Goal: Information Seeking & Learning: Check status

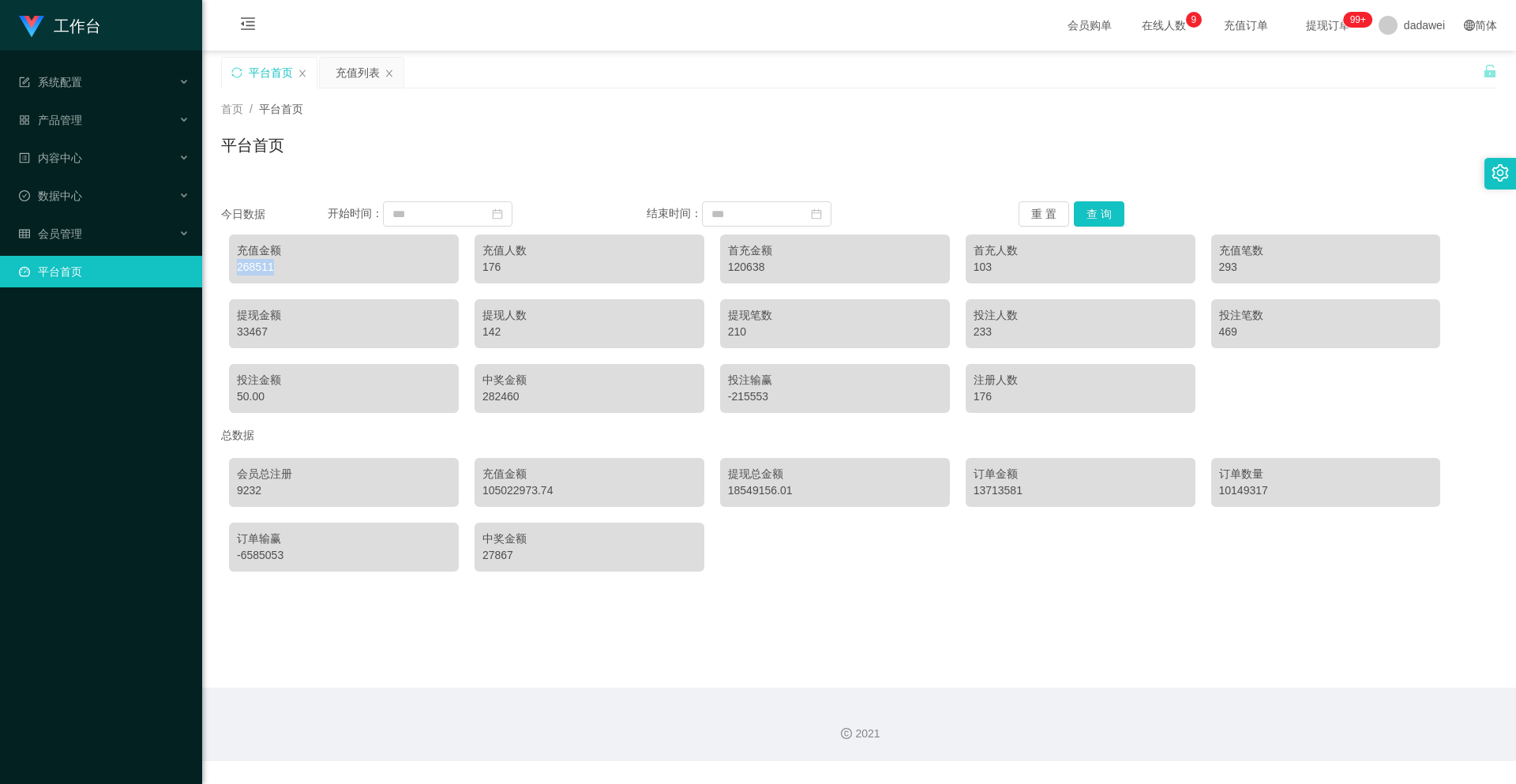
drag, startPoint x: 272, startPoint y: 272, endPoint x: 234, endPoint y: 267, distance: 38.3
click at [234, 267] on div "充值金额 268511" at bounding box center [343, 259] width 230 height 49
click at [298, 314] on div "提现金额" at bounding box center [343, 315] width 214 height 17
click at [347, 64] on div "充值列表" at bounding box center [357, 72] width 44 height 30
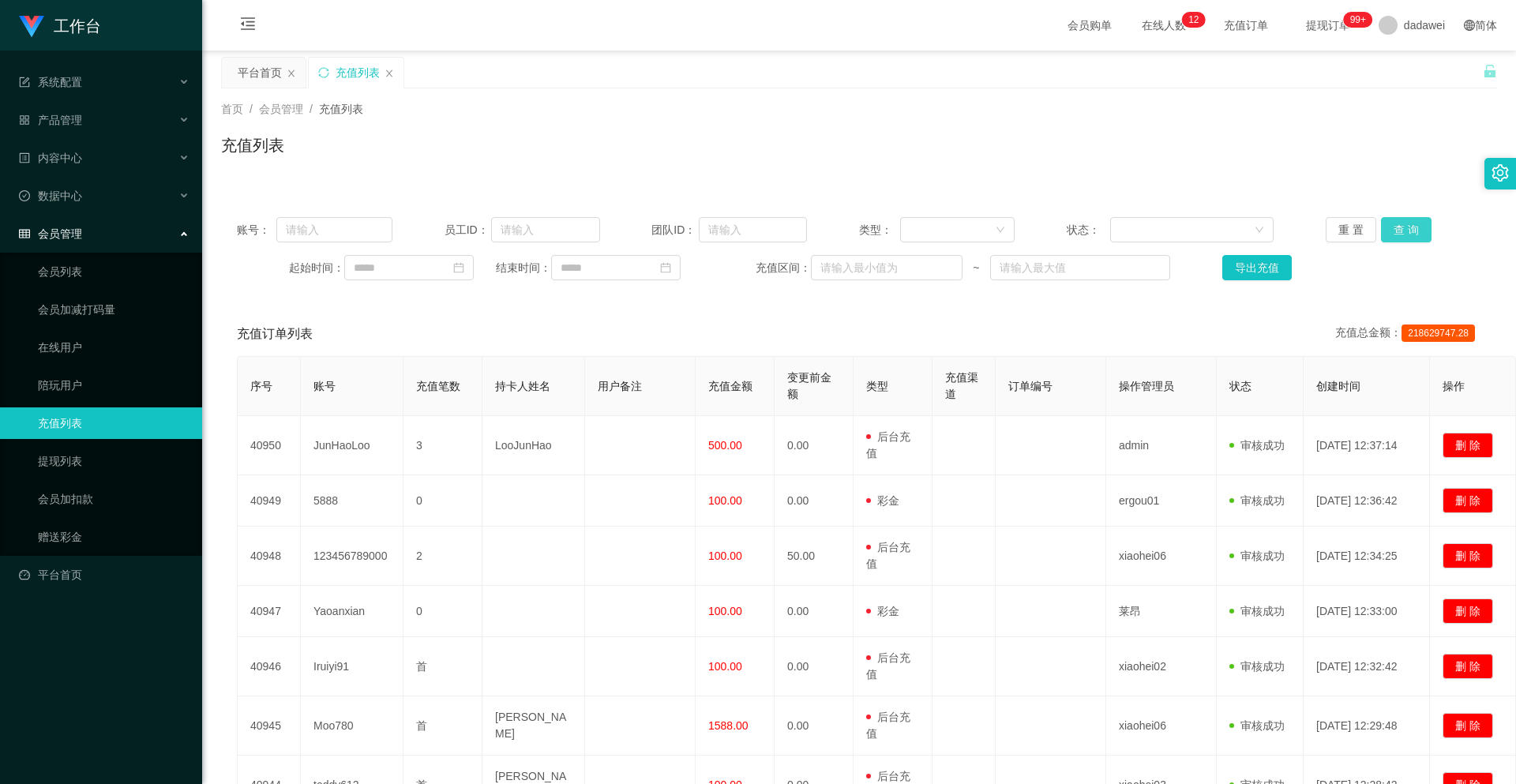
click at [1392, 239] on button "查 询" at bounding box center [1406, 230] width 51 height 25
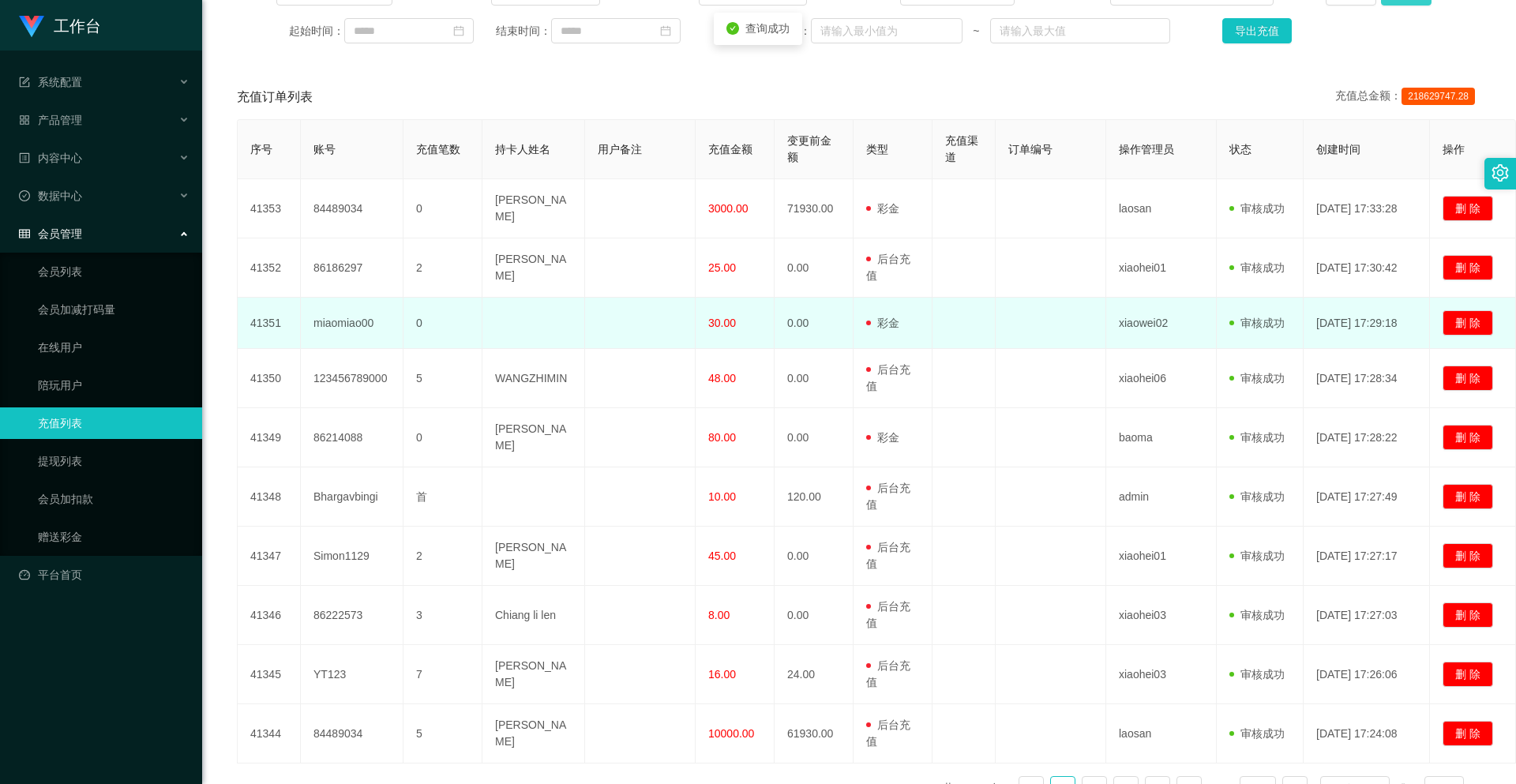
scroll to position [333, 0]
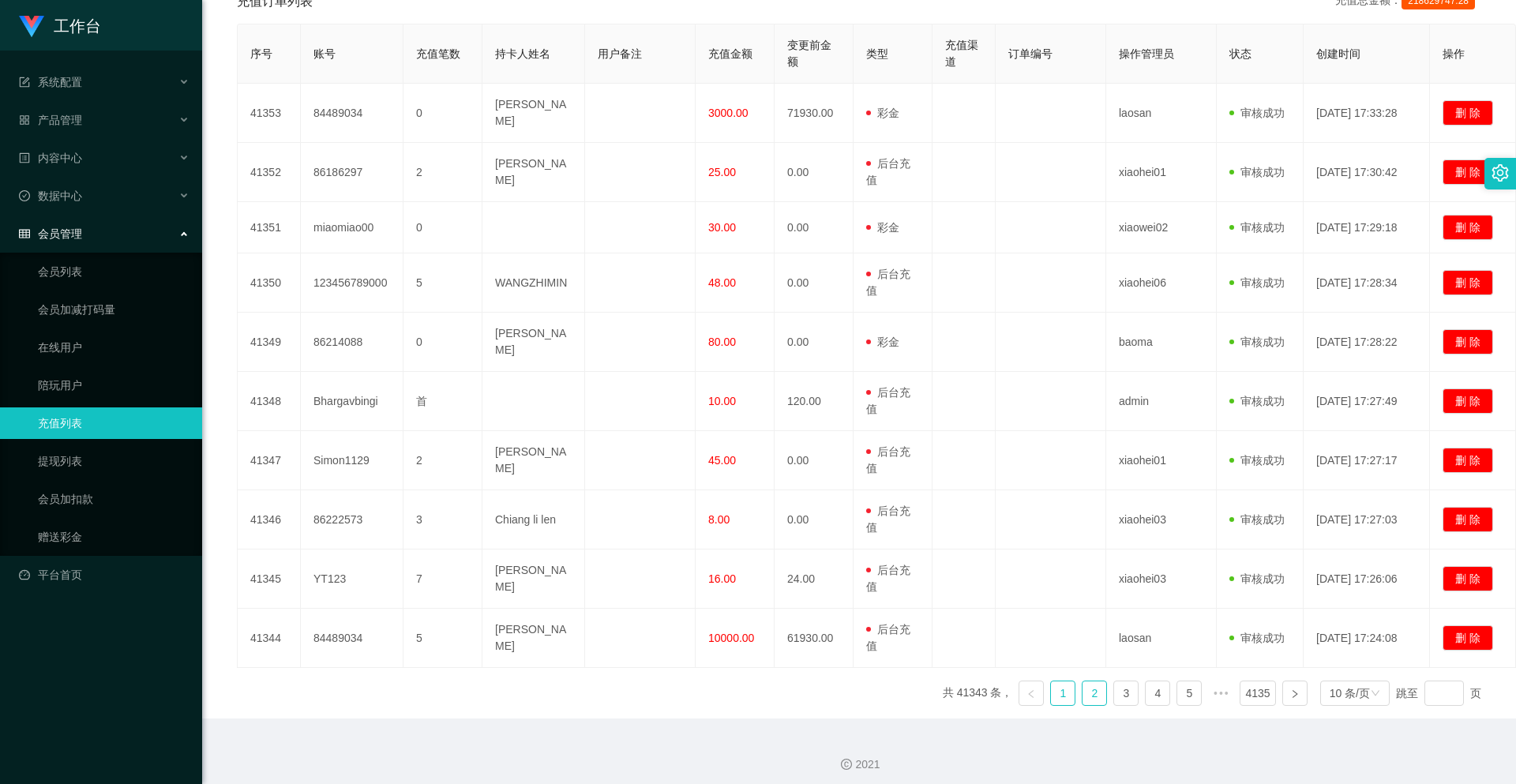
click at [1082, 692] on link "2" at bounding box center [1094, 693] width 23 height 23
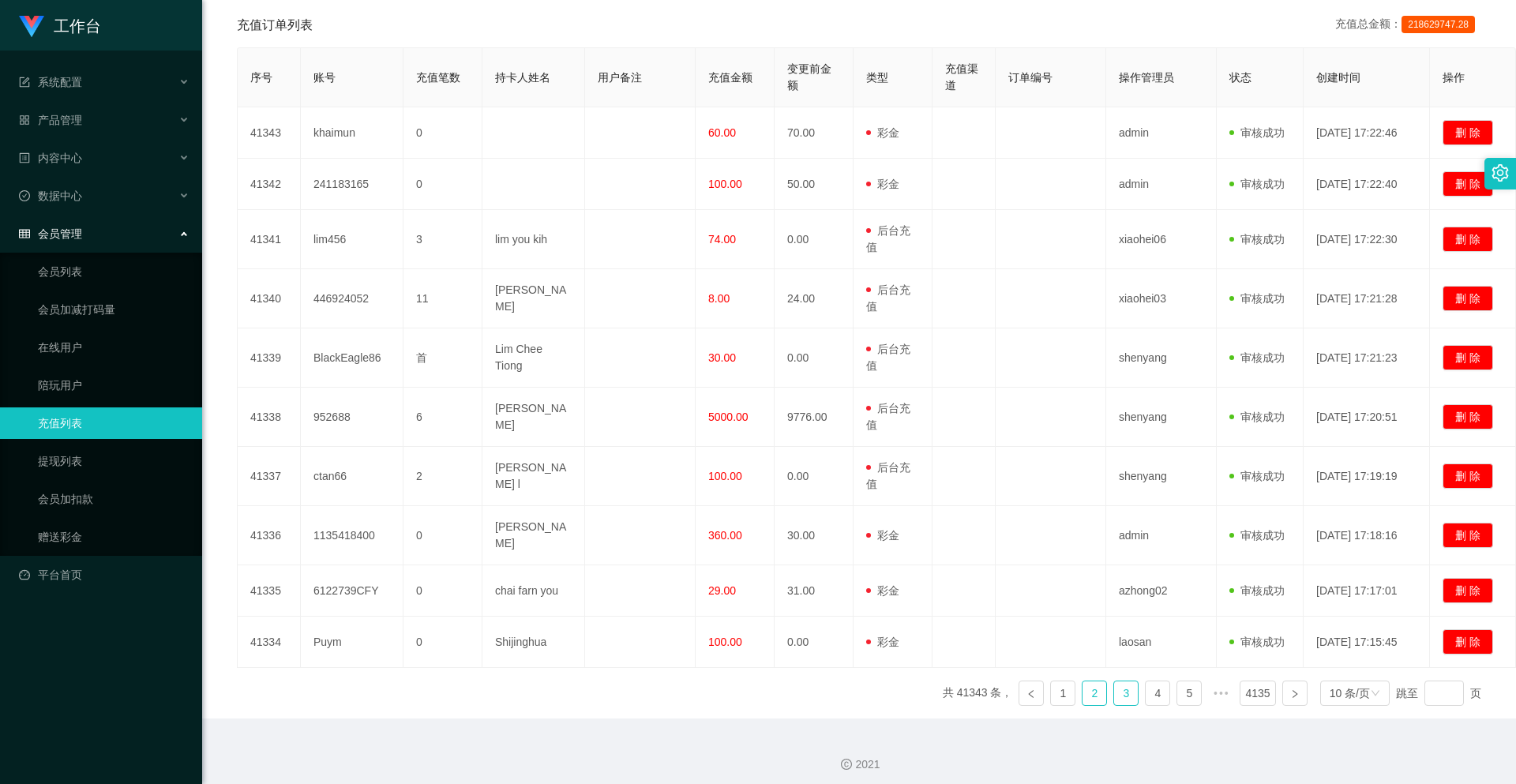
click at [1114, 683] on link "3" at bounding box center [1126, 693] width 23 height 23
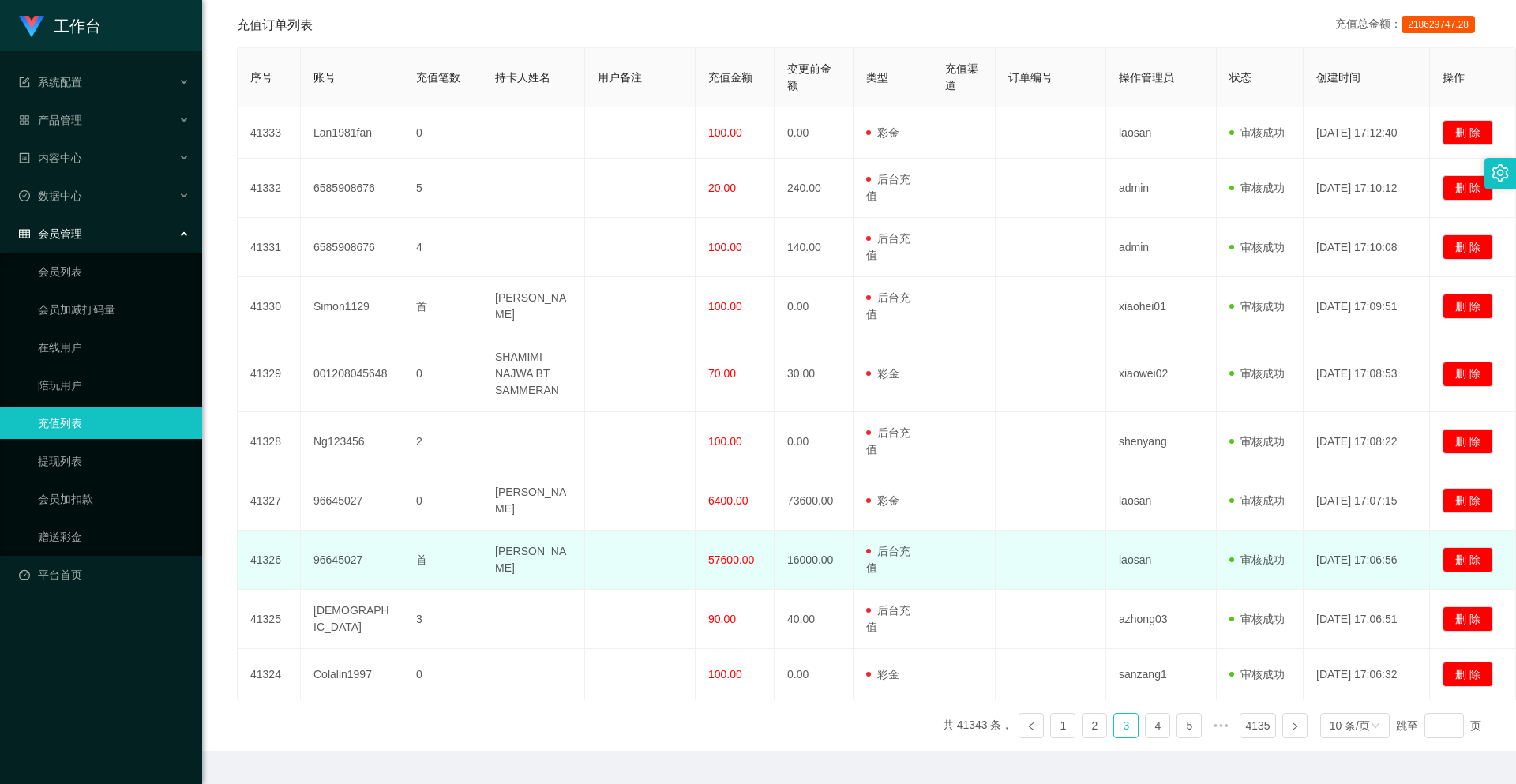
click at [733, 555] on span "57600.00" at bounding box center [731, 559] width 46 height 13
click at [725, 559] on td "57600.00" at bounding box center [735, 559] width 79 height 59
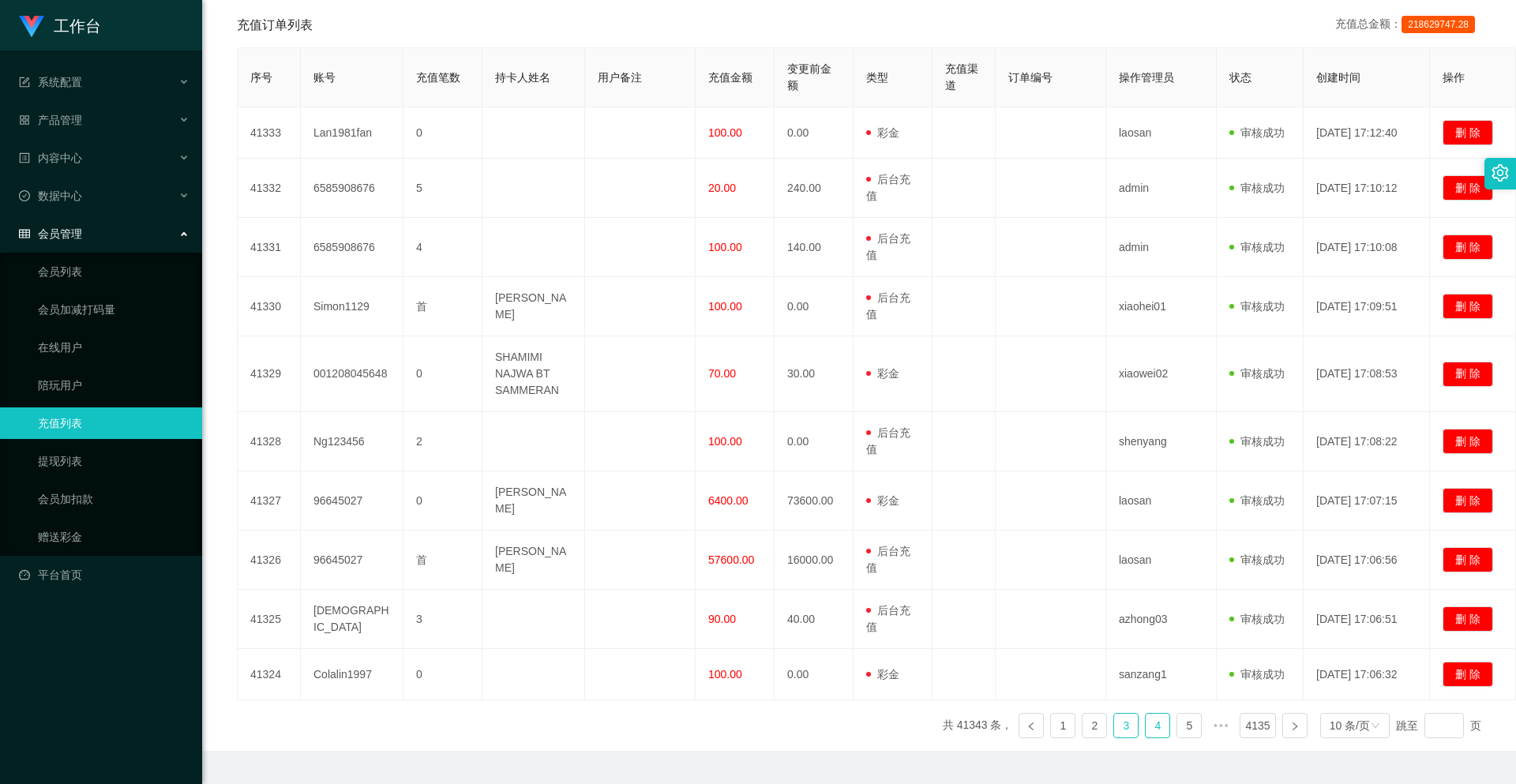
click at [1145, 720] on link "4" at bounding box center [1157, 725] width 23 height 23
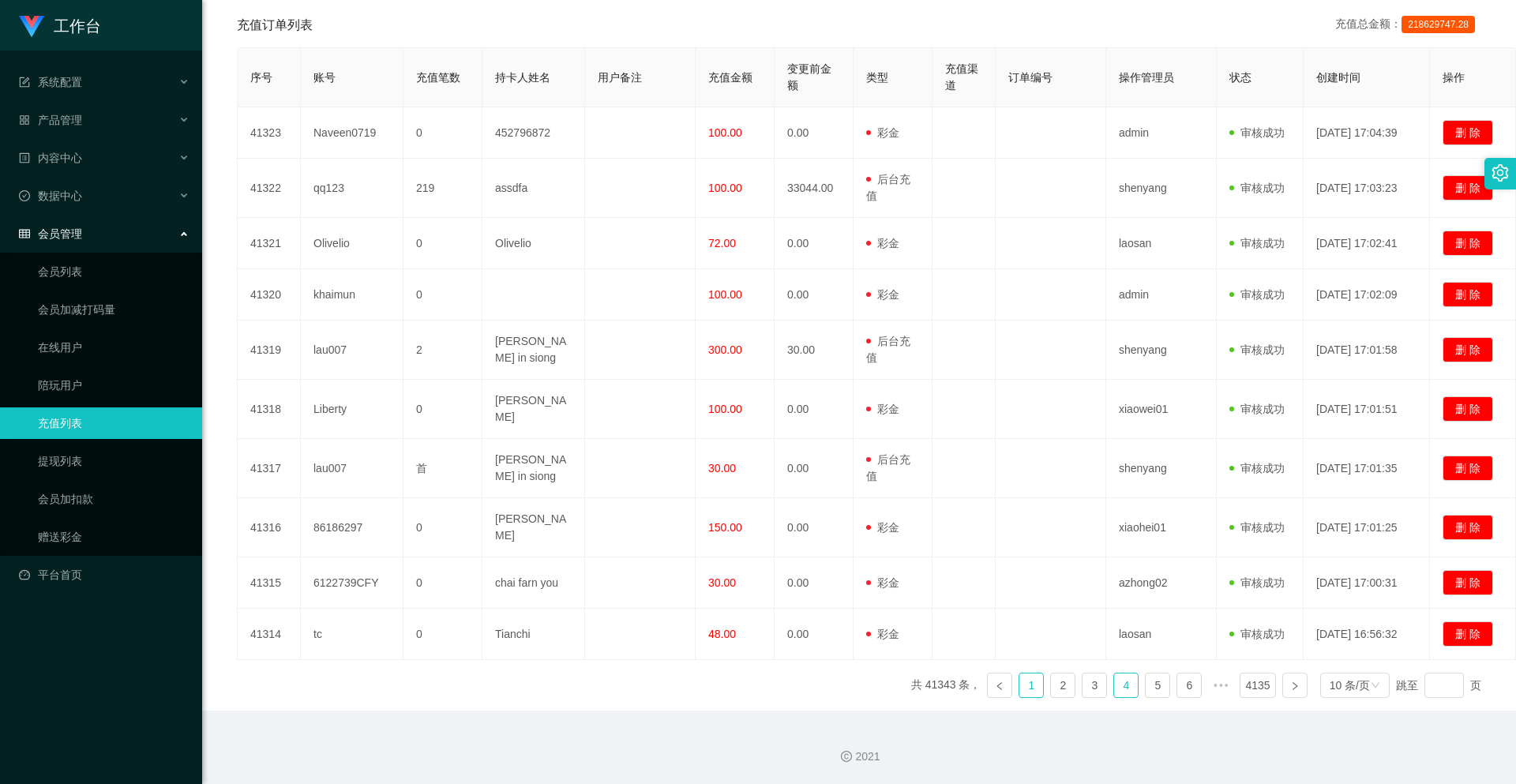
click at [1019, 695] on link "1" at bounding box center [1030, 685] width 23 height 23
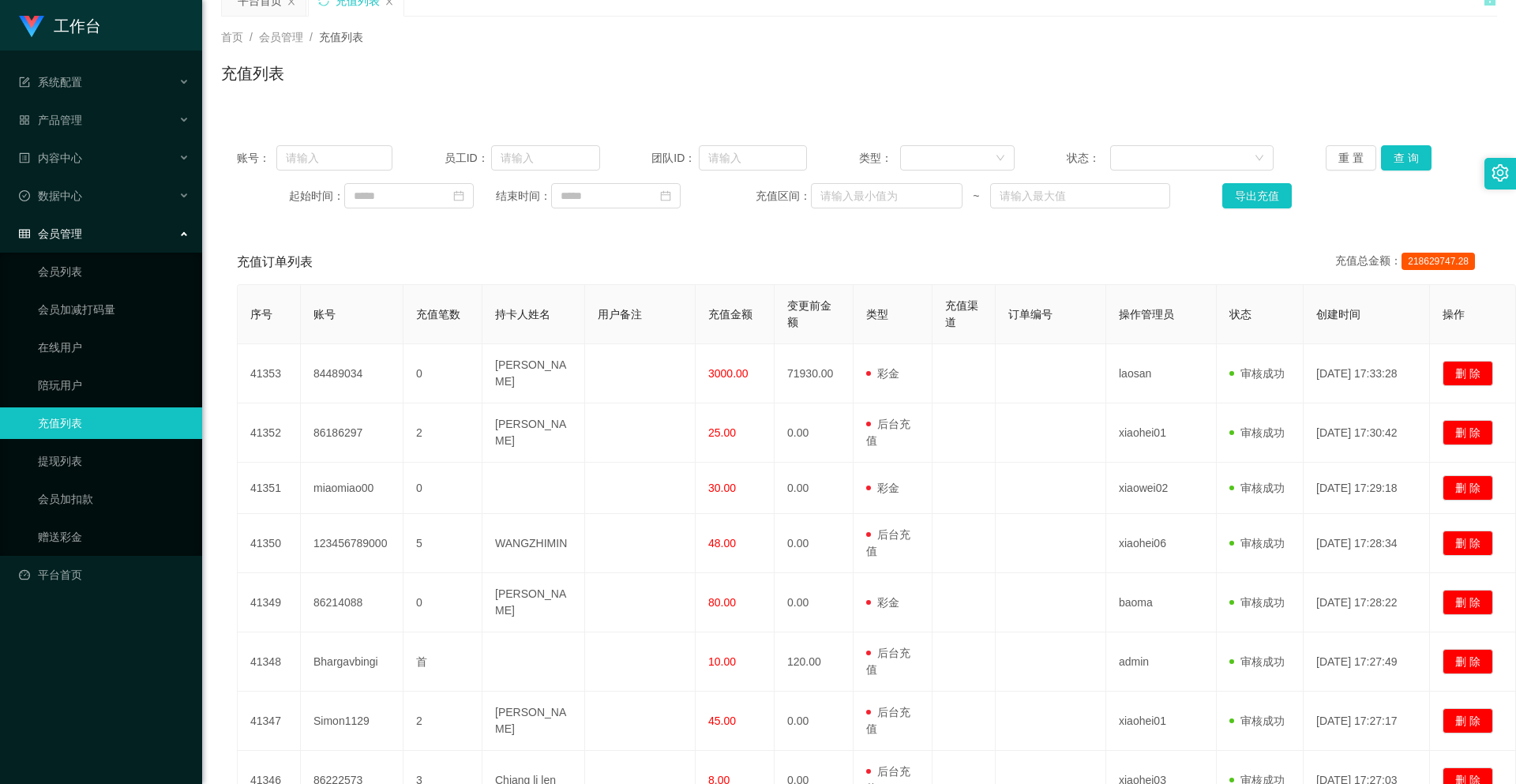
scroll to position [0, 0]
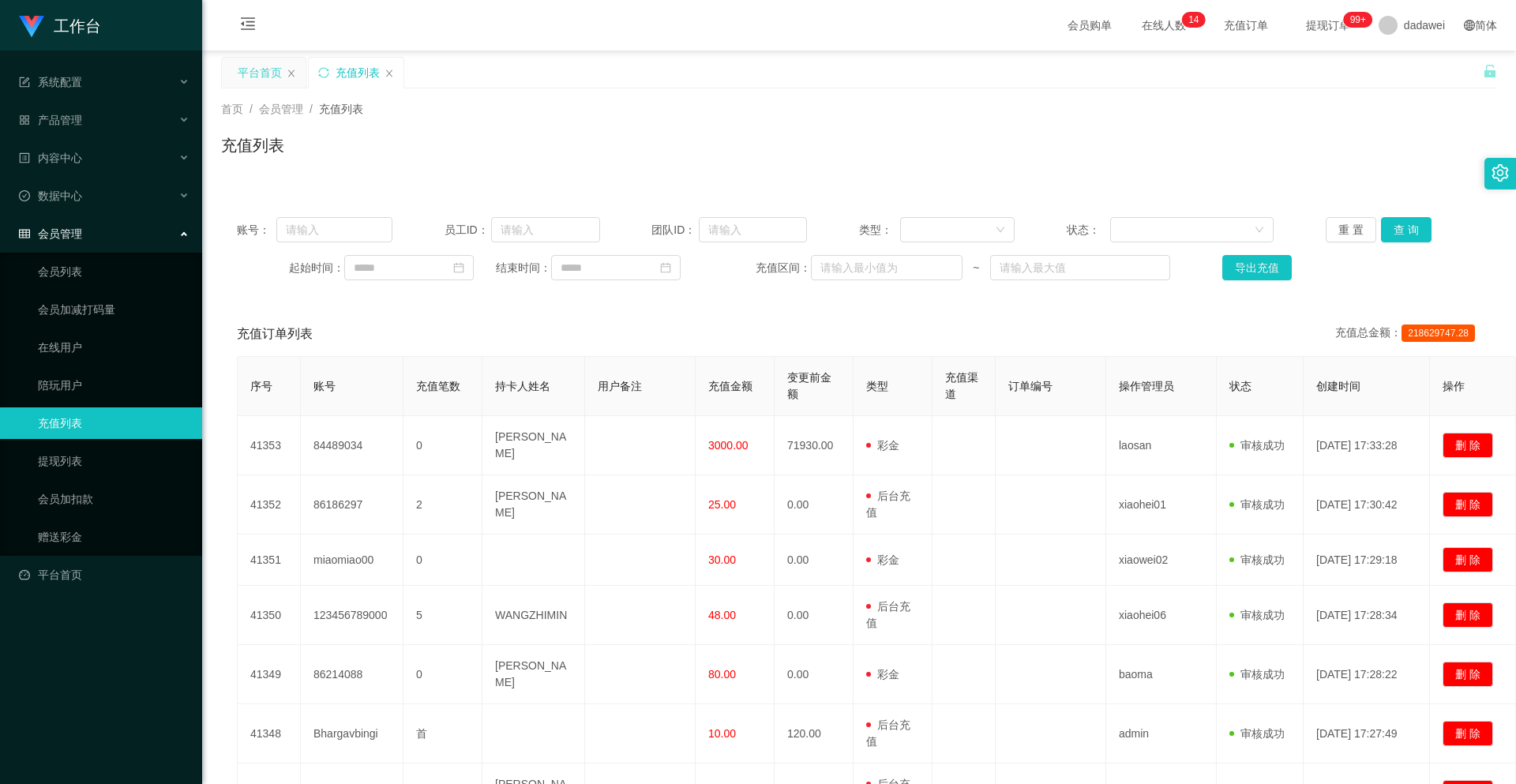
click at [248, 69] on div "平台首页" at bounding box center [259, 72] width 44 height 30
